Goal: Navigation & Orientation: Find specific page/section

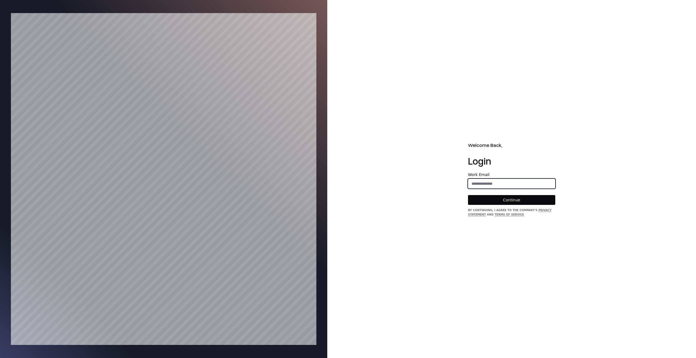
drag, startPoint x: 473, startPoint y: 179, endPoint x: 476, endPoint y: 180, distance: 3.1
click at [473, 179] on input "email" at bounding box center [511, 184] width 87 height 10
type input "**********"
click at [468, 195] on button "Continue" at bounding box center [511, 200] width 87 height 10
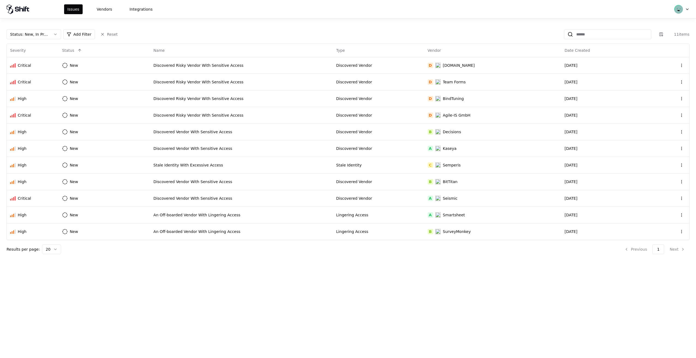
click at [47, 8] on div "Issues Vendors Integrations" at bounding box center [81, 9] width 149 height 10
click at [50, 10] on div "Issues Vendors Integrations" at bounding box center [81, 9] width 149 height 10
click at [99, 6] on button "Vendors" at bounding box center [105, 9] width 22 height 10
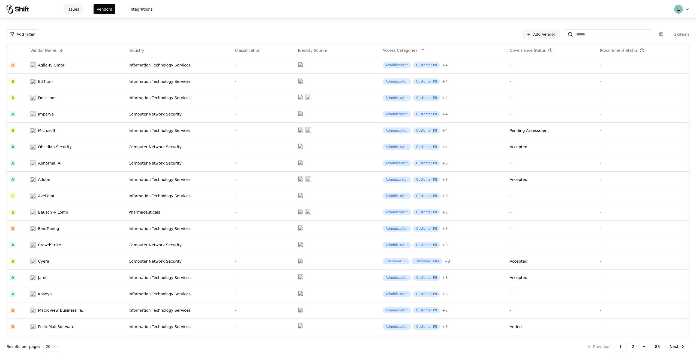
click at [75, 8] on button "Issues" at bounding box center [73, 9] width 19 height 10
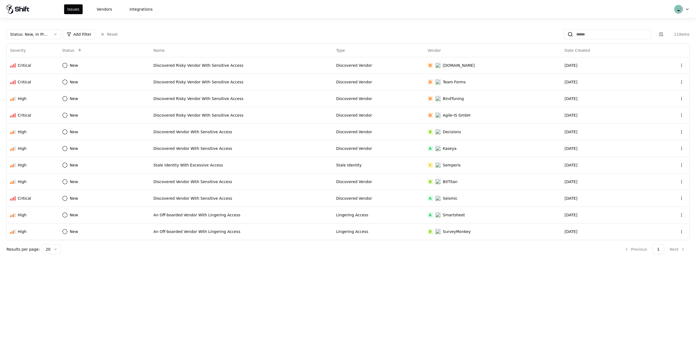
click at [87, 9] on div "Issues Vendors Integrations" at bounding box center [110, 9] width 92 height 10
click at [109, 9] on button "Vendors" at bounding box center [105, 9] width 22 height 10
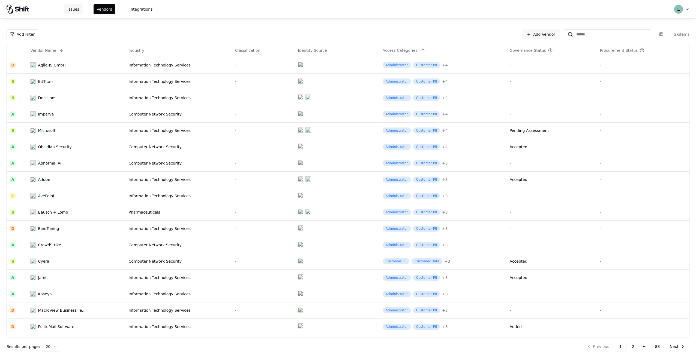
click at [72, 11] on button "Issues" at bounding box center [73, 9] width 19 height 10
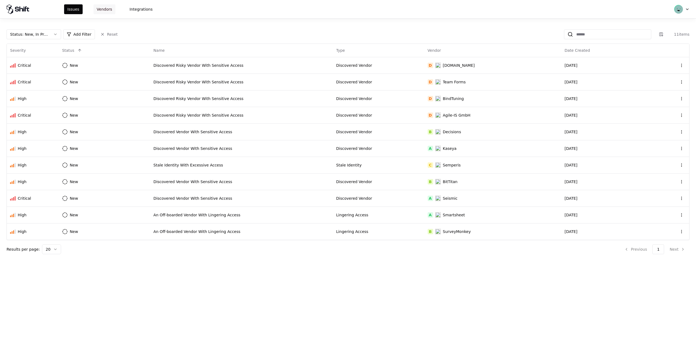
click at [96, 9] on button "Vendors" at bounding box center [105, 9] width 22 height 10
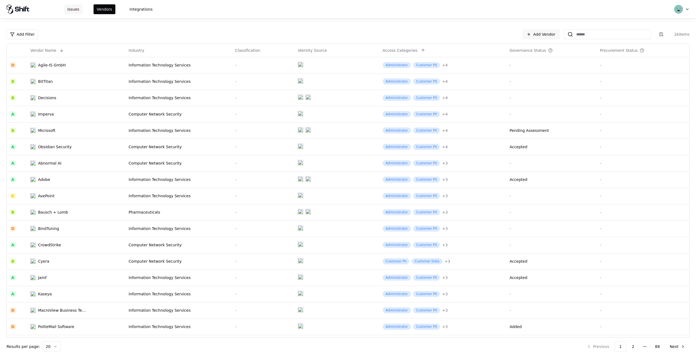
click at [77, 9] on button "Issues" at bounding box center [73, 9] width 19 height 10
